Goal: Transaction & Acquisition: Purchase product/service

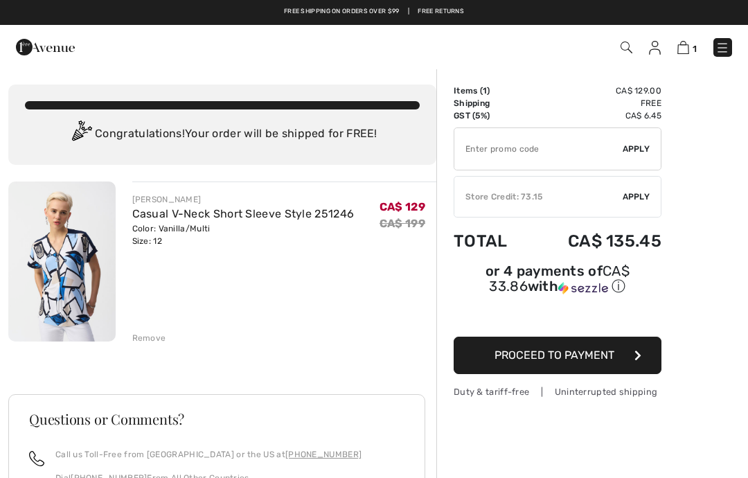
click at [145, 335] on div "Remove" at bounding box center [149, 338] width 34 height 12
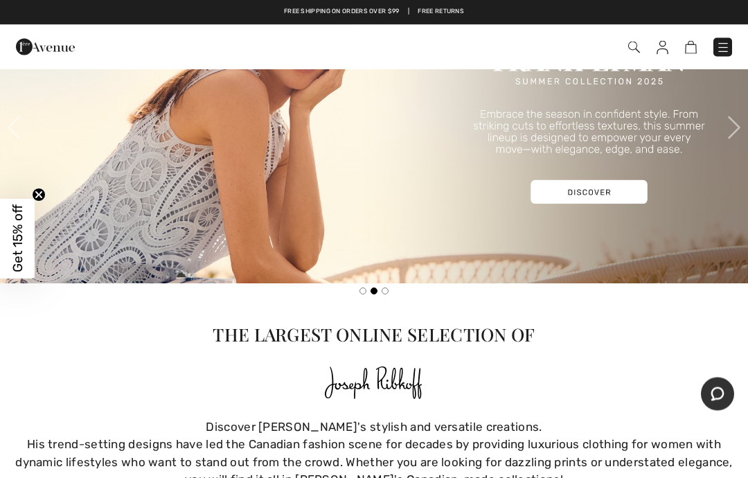
scroll to position [489, 0]
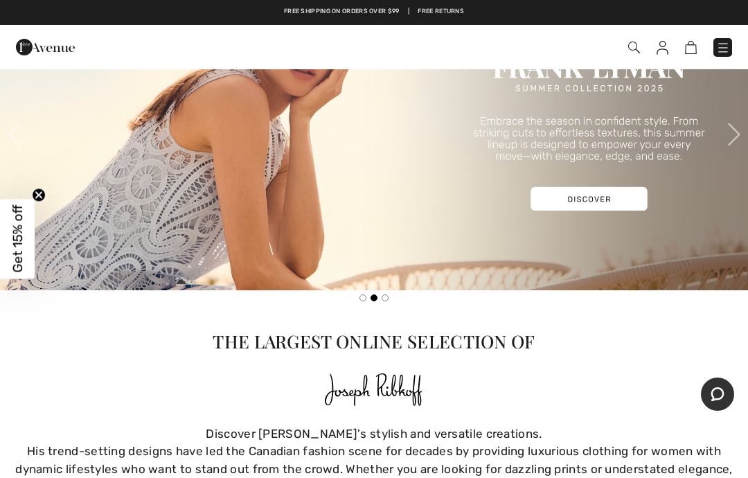
click at [607, 194] on img at bounding box center [374, 134] width 748 height 311
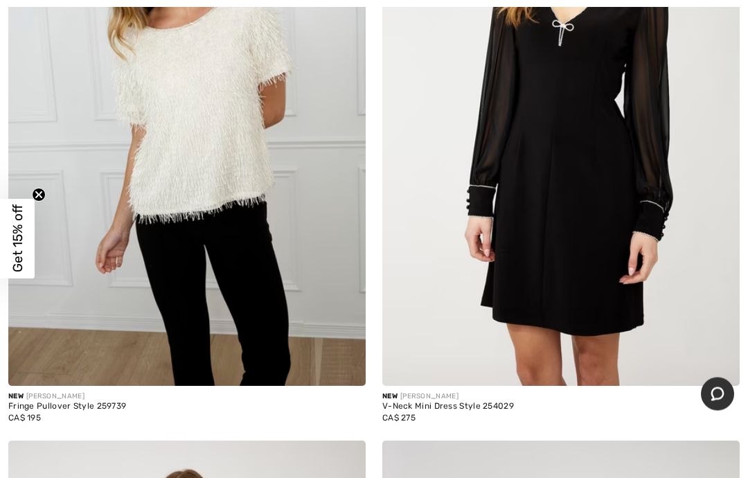
scroll to position [14154, 0]
click at [208, 141] on img at bounding box center [186, 118] width 357 height 536
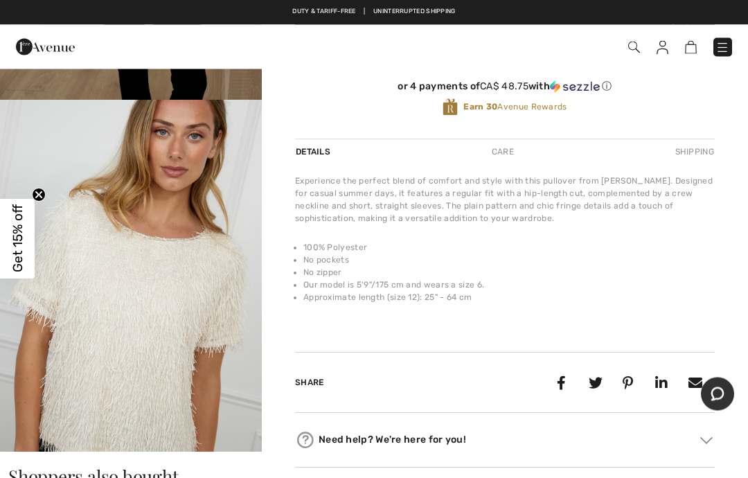
scroll to position [361, 0]
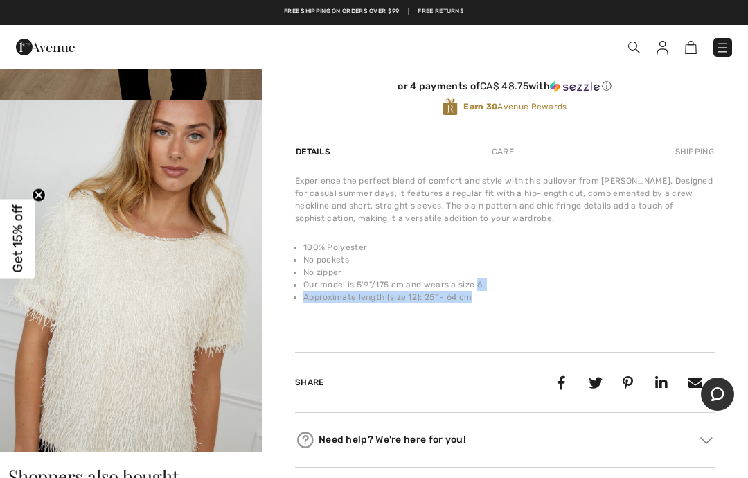
click at [651, 345] on div "Share" at bounding box center [504, 377] width 419 height 72
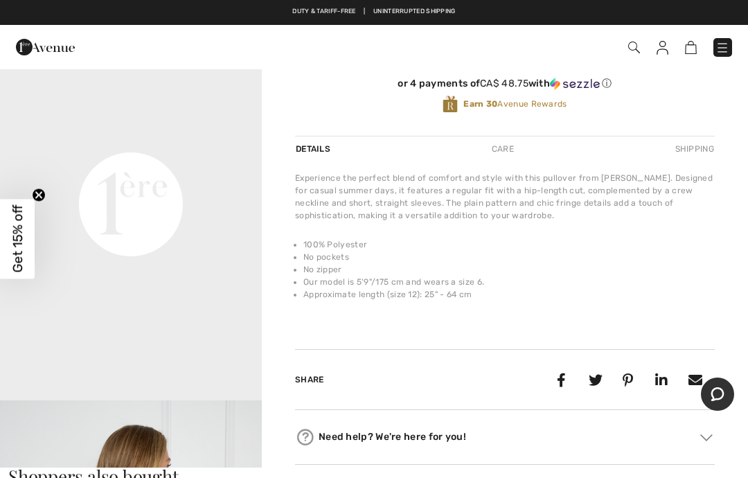
scroll to position [339, 0]
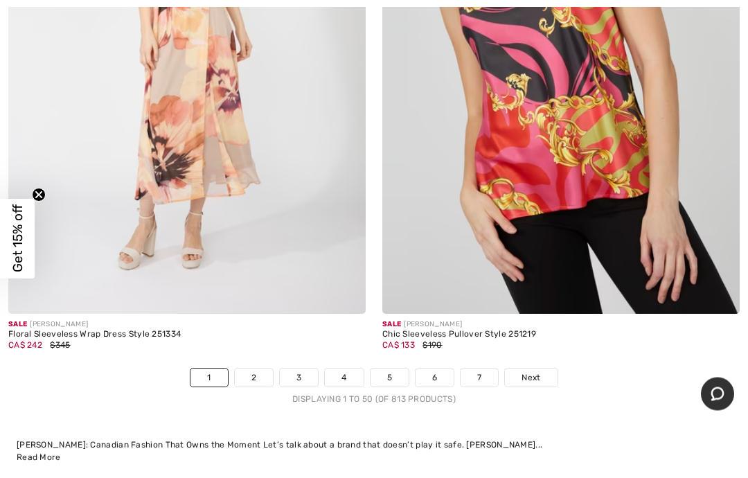
scroll to position [15525, 0]
click at [525, 371] on span "Next" at bounding box center [530, 377] width 19 height 12
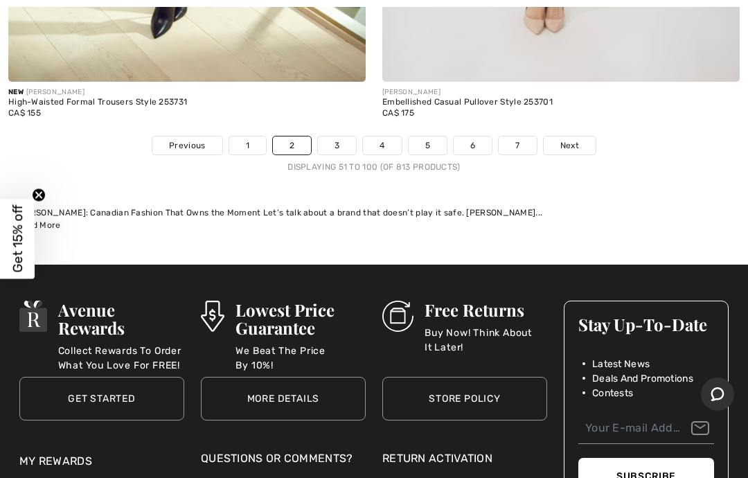
scroll to position [15715, 0]
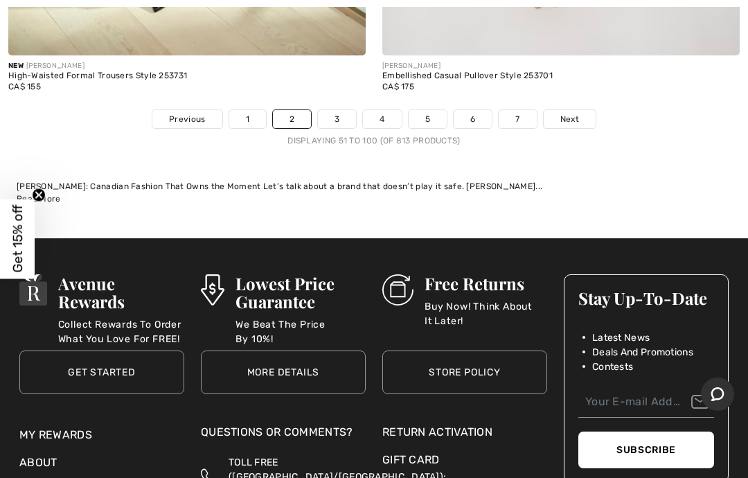
click at [576, 113] on span "Next" at bounding box center [569, 119] width 19 height 12
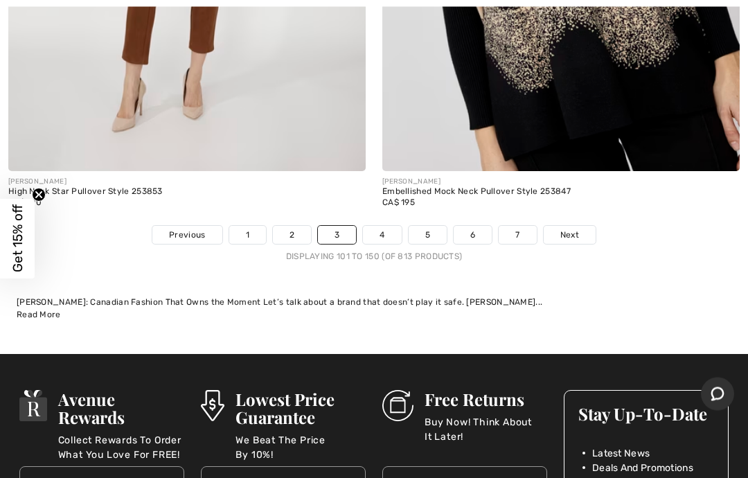
scroll to position [15645, 0]
click at [567, 228] on span "Next" at bounding box center [569, 234] width 19 height 12
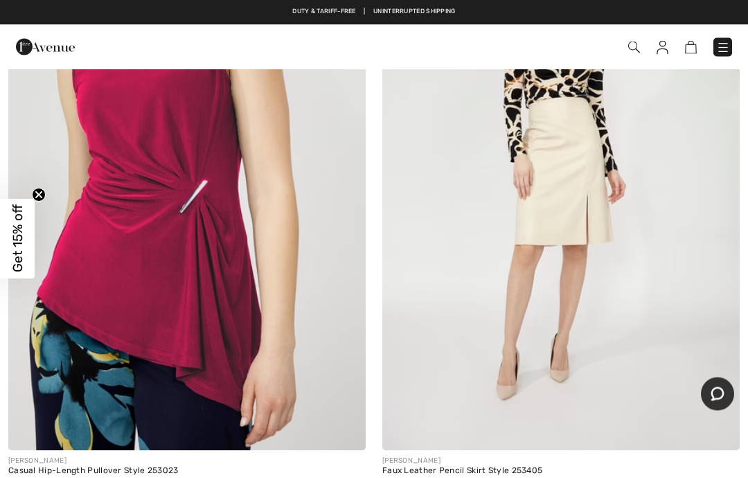
scroll to position [7291, 0]
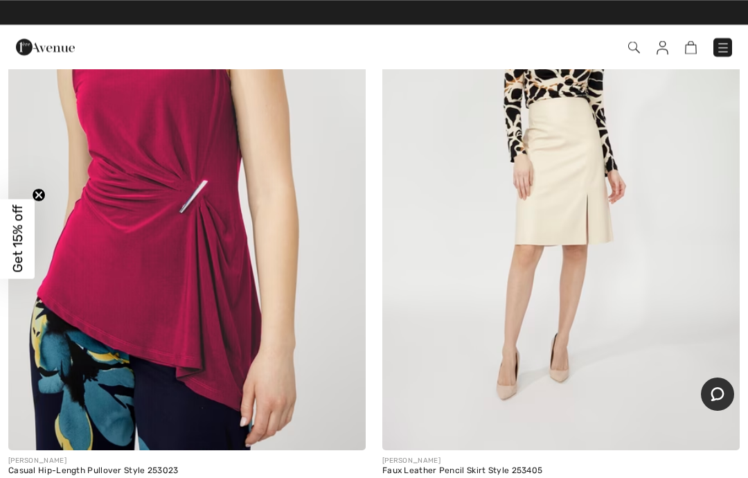
click at [574, 145] on img at bounding box center [560, 182] width 357 height 536
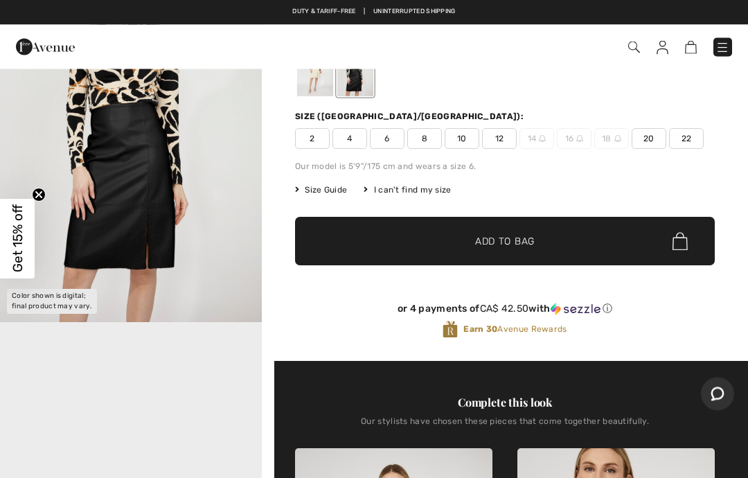
scroll to position [138, 0]
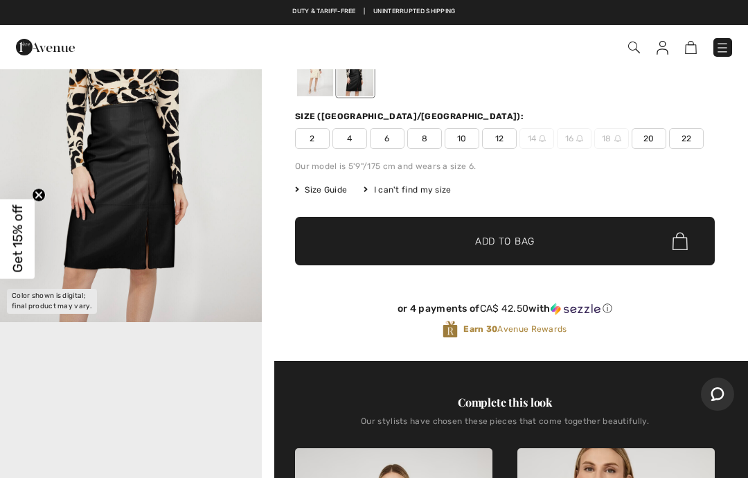
click at [310, 74] on div at bounding box center [315, 70] width 36 height 52
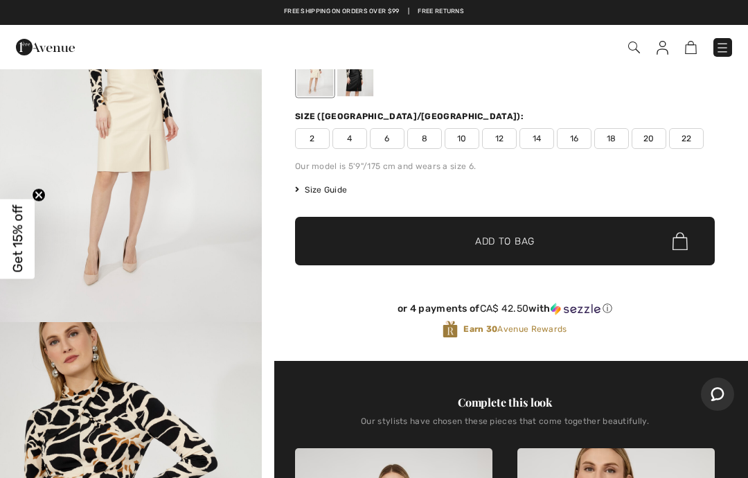
click at [500, 131] on span "12" at bounding box center [499, 138] width 35 height 21
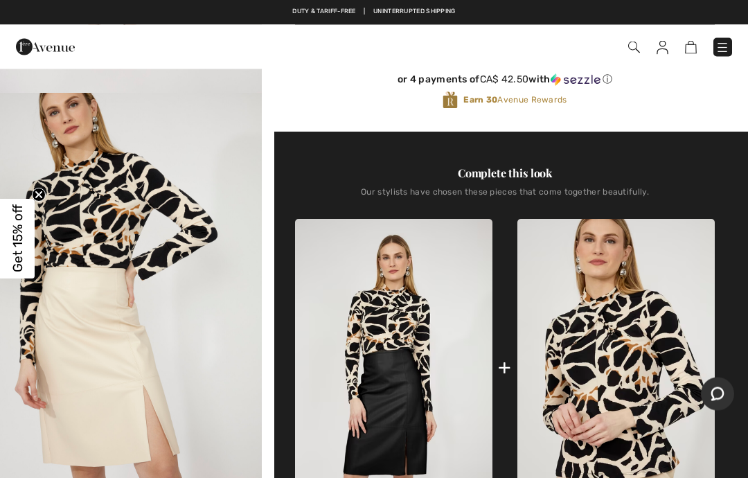
scroll to position [352, 0]
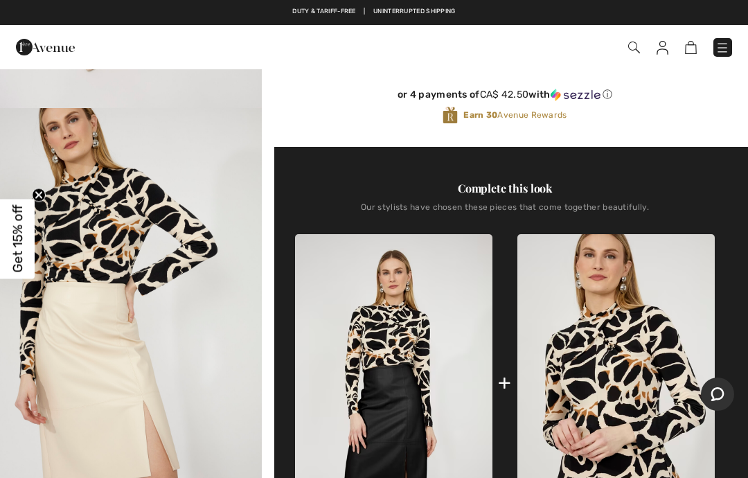
click at [694, 311] on img at bounding box center [615, 382] width 197 height 296
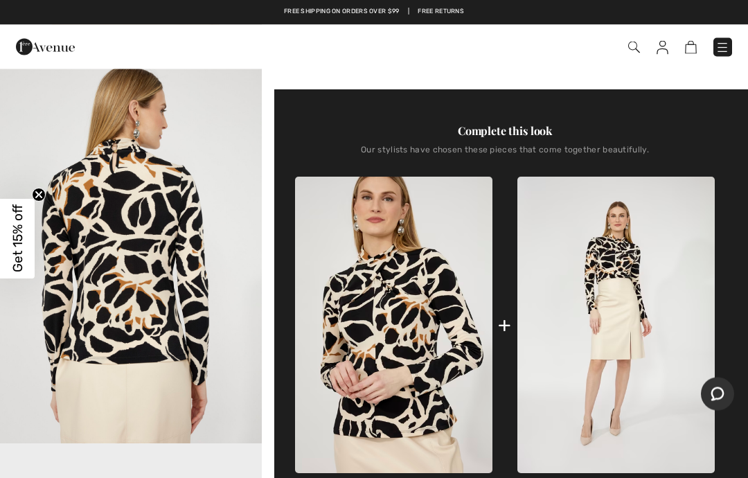
scroll to position [392, 0]
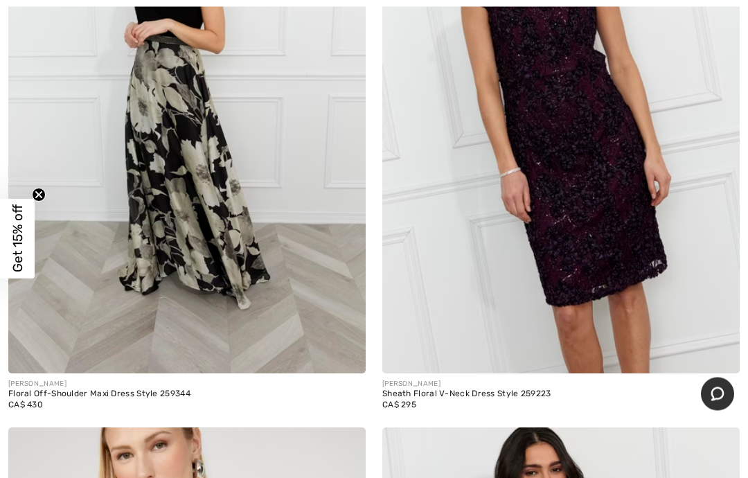
scroll to position [10507, 0]
